Goal: Task Accomplishment & Management: Use online tool/utility

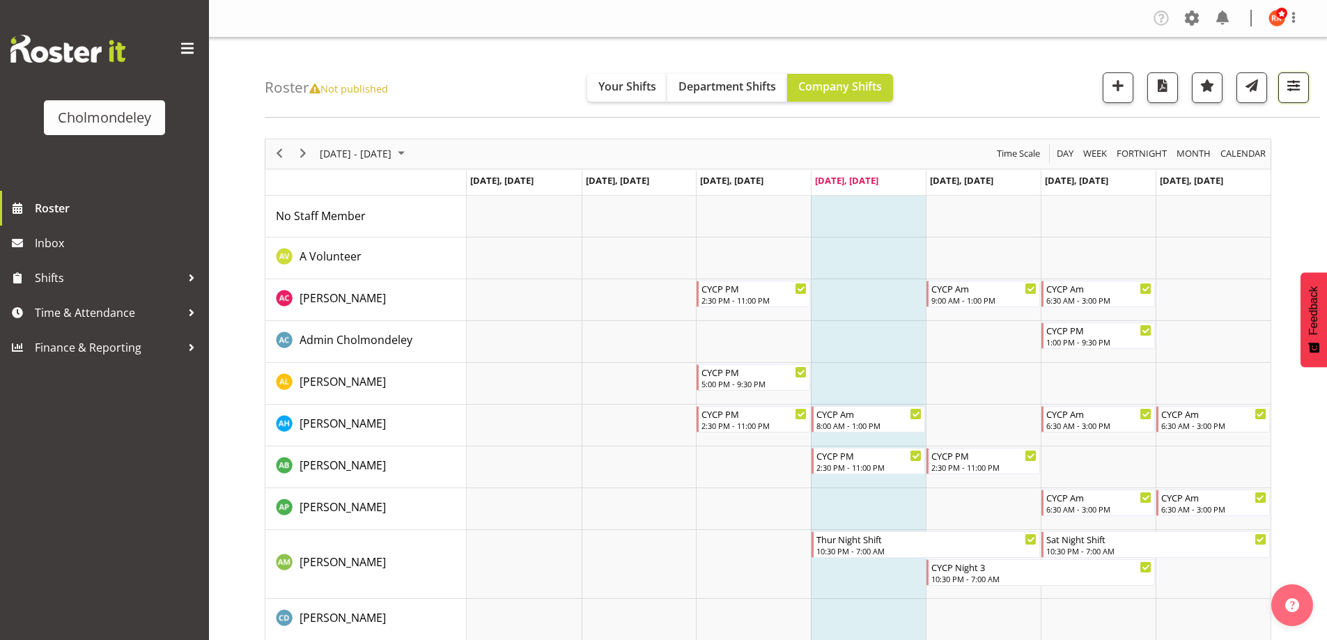
click at [1288, 94] on span "button" at bounding box center [1294, 86] width 18 height 18
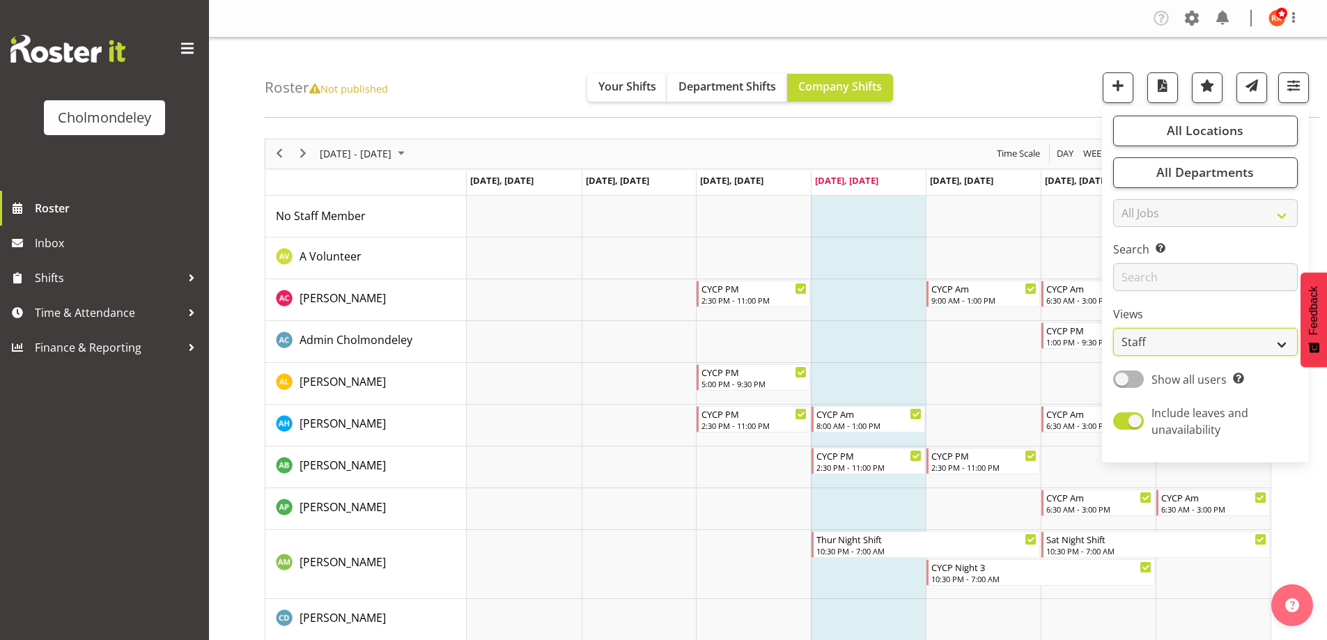
click at [1197, 350] on select "Staff Role Shift - Horizontal Shift - Vertical Staff - Location" at bounding box center [1205, 342] width 185 height 28
select select "shift"
click at [1114, 328] on select "Staff Role Shift - Horizontal Shift - Vertical Staff - Location" at bounding box center [1205, 342] width 185 height 28
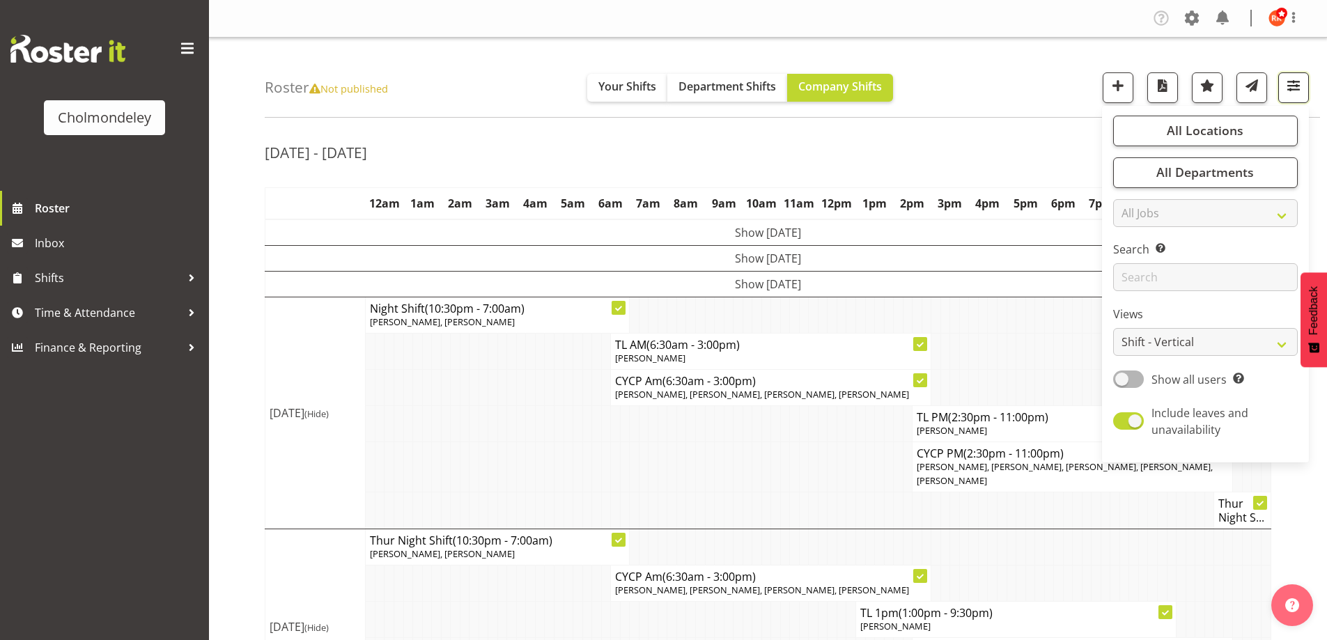
click at [1295, 88] on span "button" at bounding box center [1294, 86] width 18 height 18
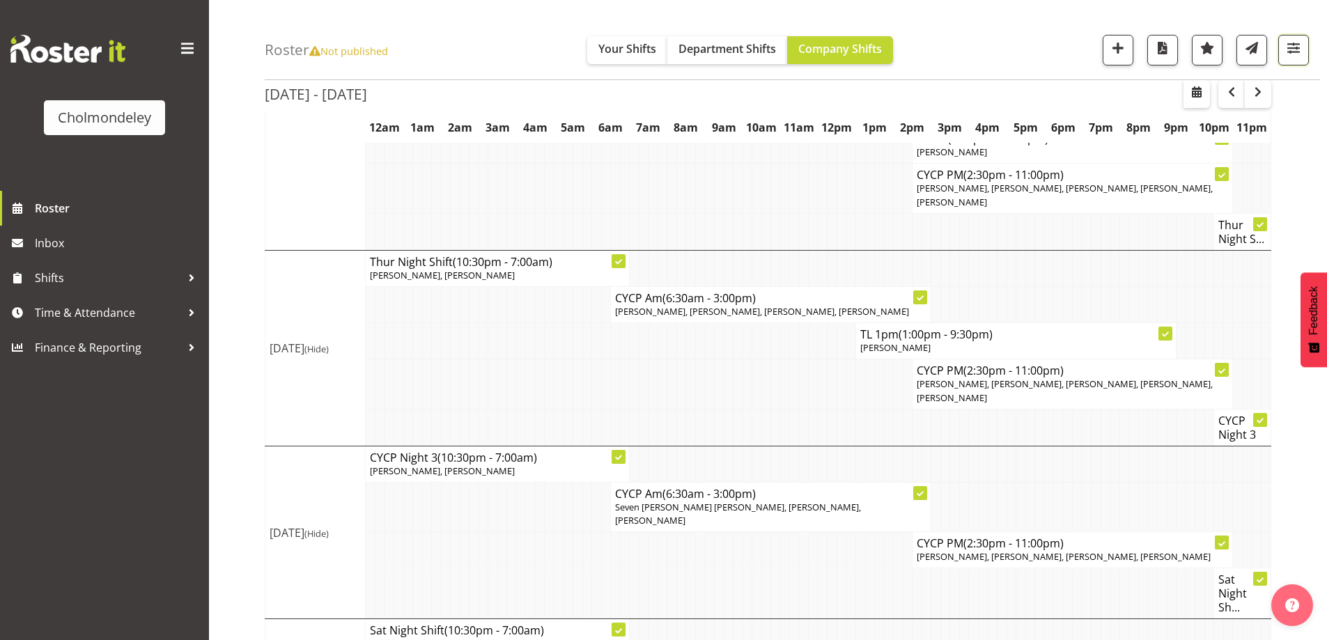
scroll to position [300, 0]
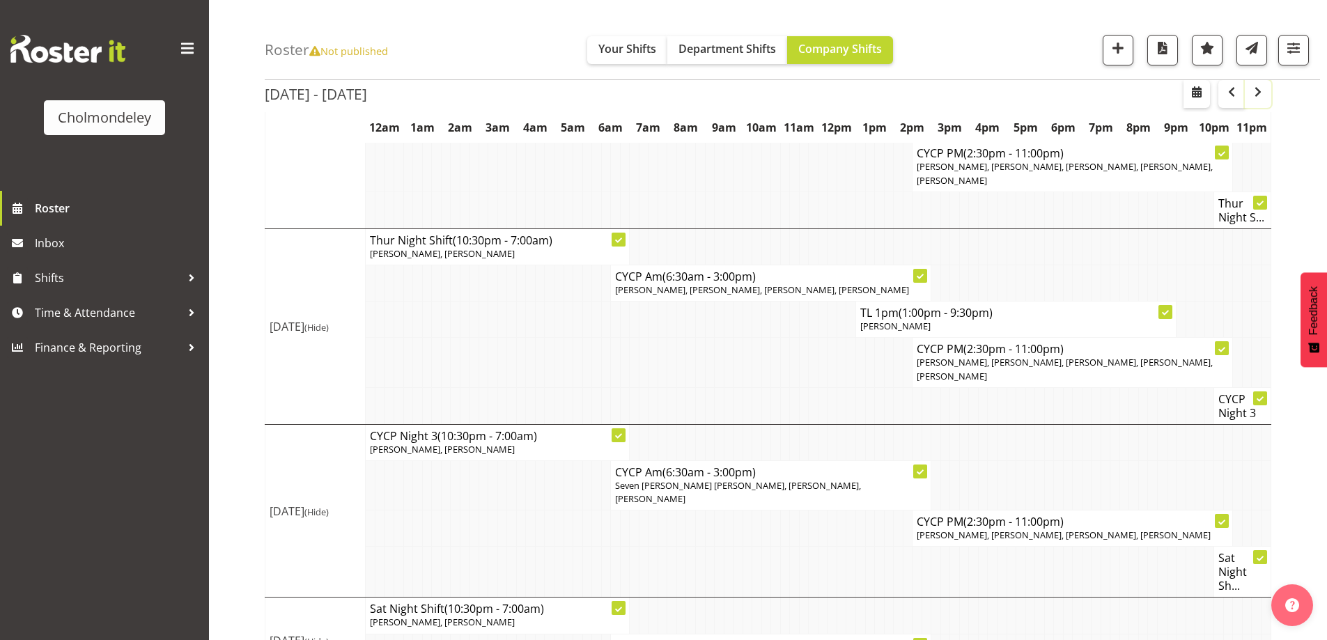
click at [1259, 98] on span "button" at bounding box center [1258, 92] width 17 height 17
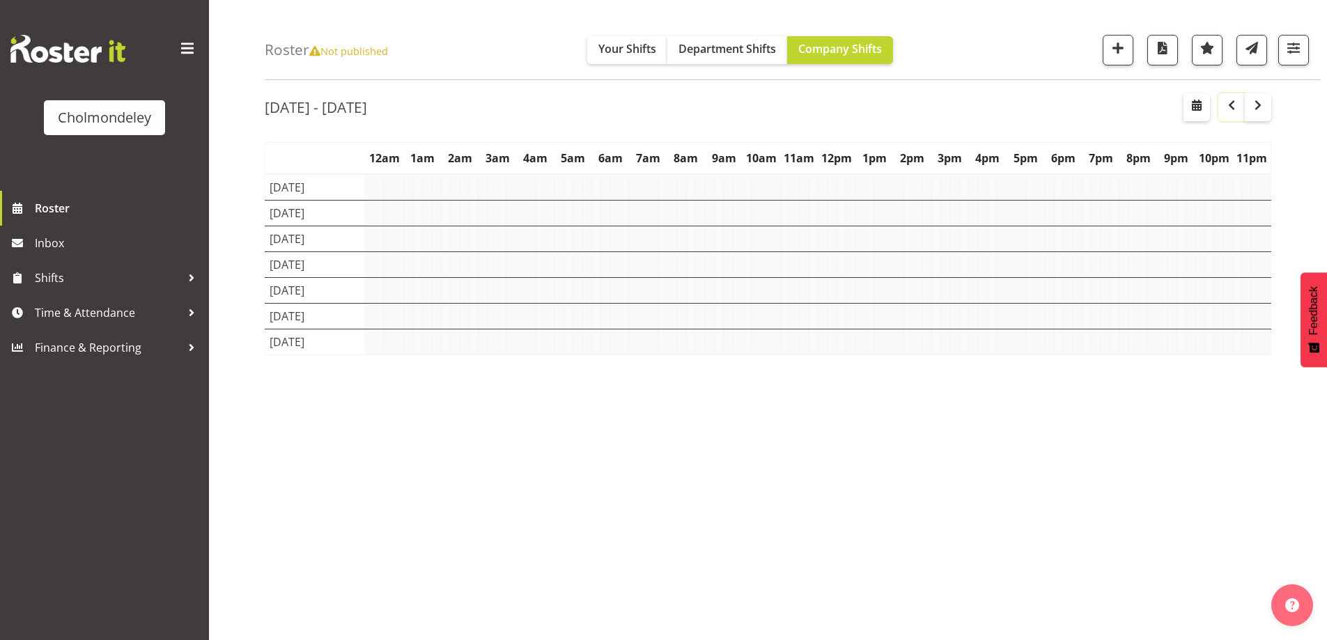
click at [1229, 98] on span "button" at bounding box center [1232, 105] width 17 height 17
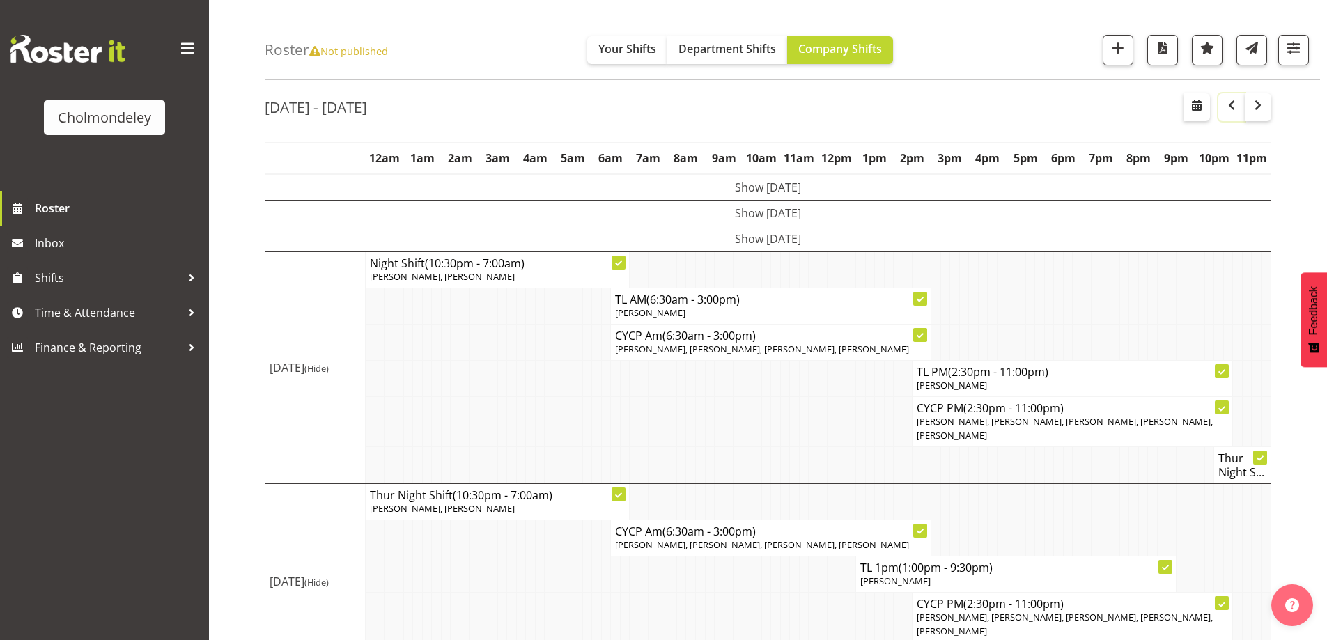
scroll to position [300, 0]
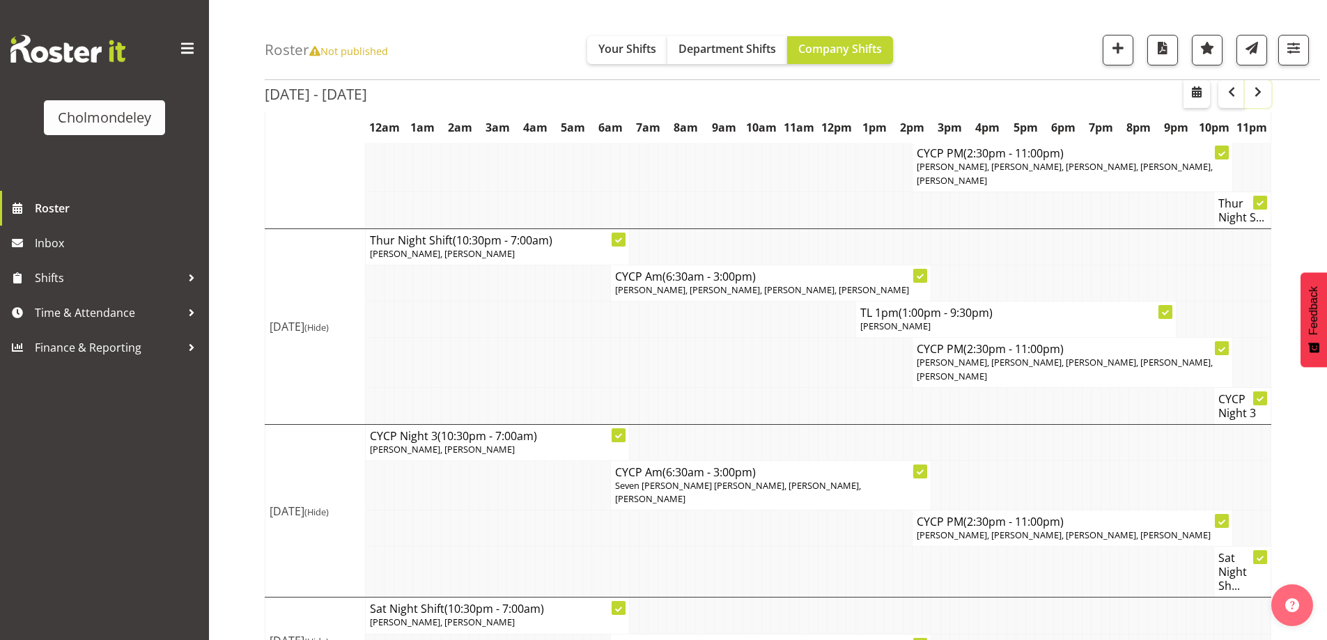
click at [1255, 101] on button "button" at bounding box center [1258, 94] width 26 height 28
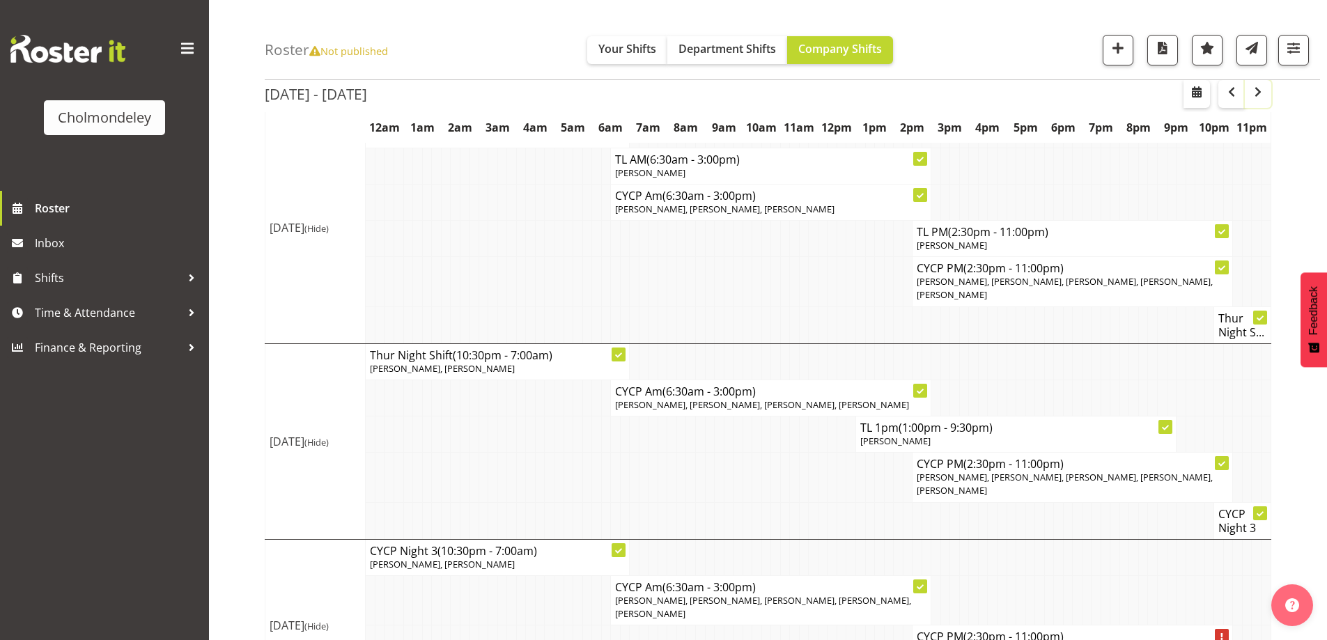
scroll to position [788, 0]
